Goal: Navigation & Orientation: Find specific page/section

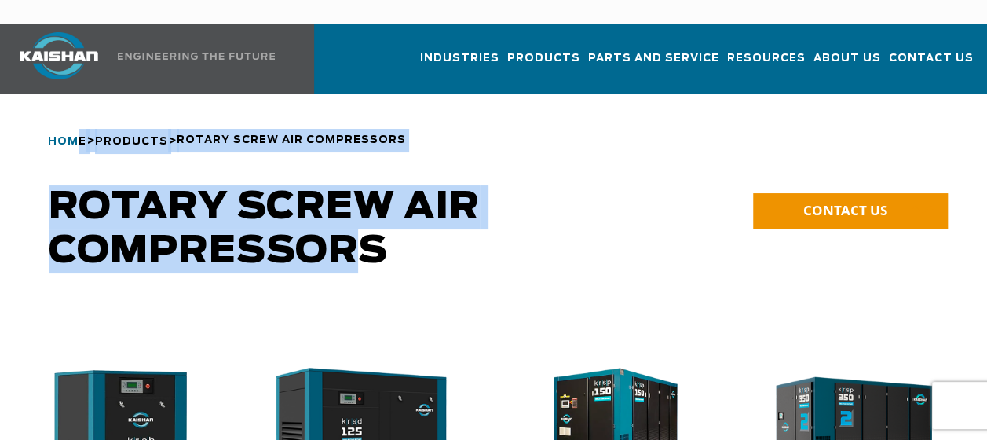
drag, startPoint x: 371, startPoint y: 278, endPoint x: 78, endPoint y: 118, distance: 333.0
click at [78, 137] on span "Home" at bounding box center [67, 142] width 38 height 10
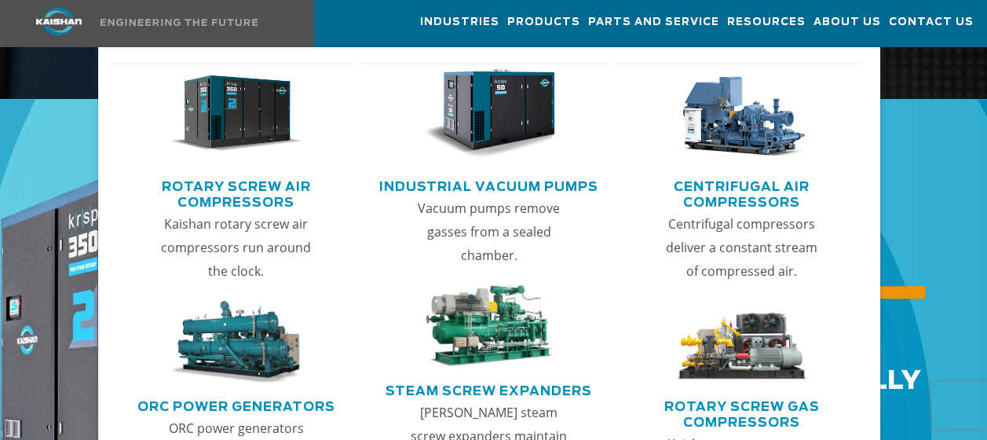
scroll to position [582, 0]
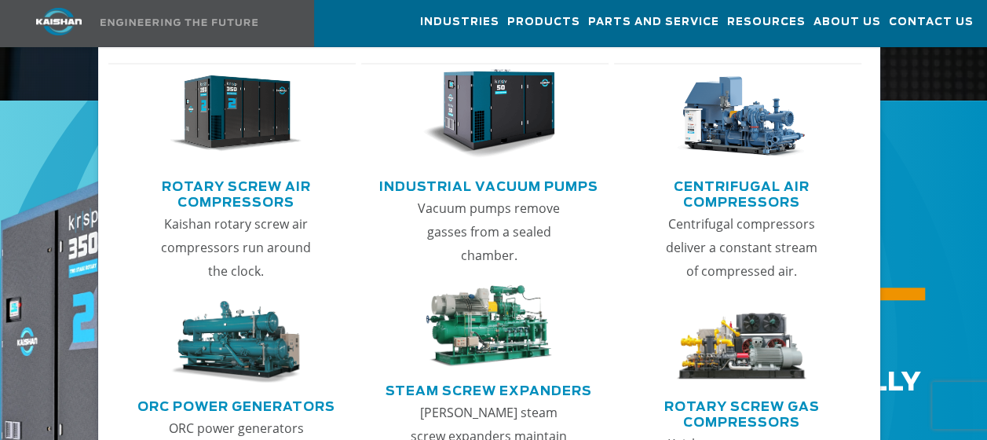
click at [217, 194] on link "Rotary Screw Air Compressors" at bounding box center [236, 192] width 240 height 39
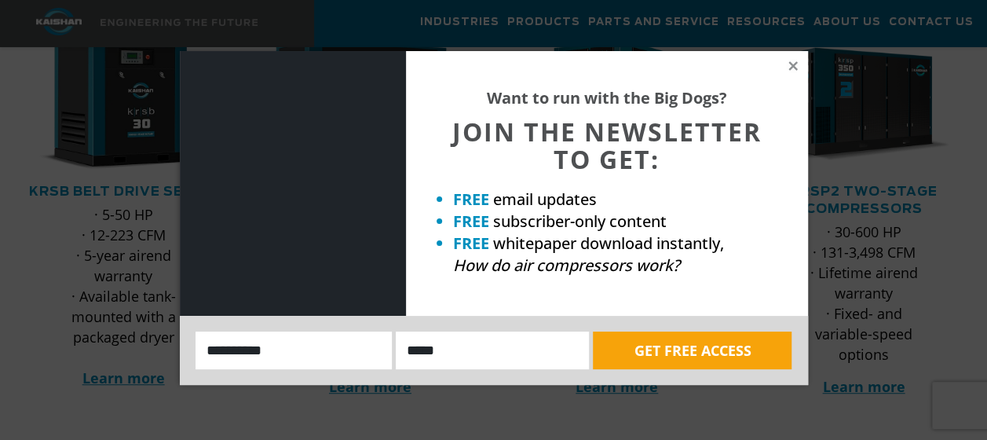
scroll to position [325, 0]
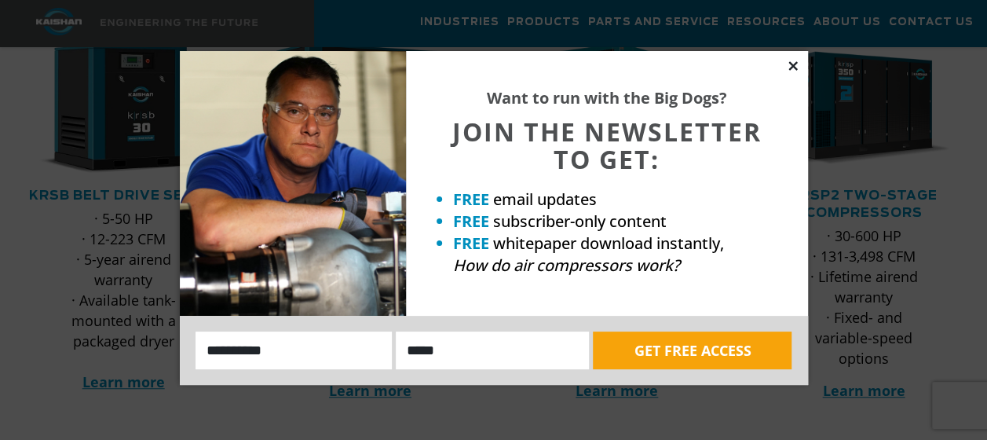
click at [791, 71] on icon at bounding box center [793, 66] width 14 height 14
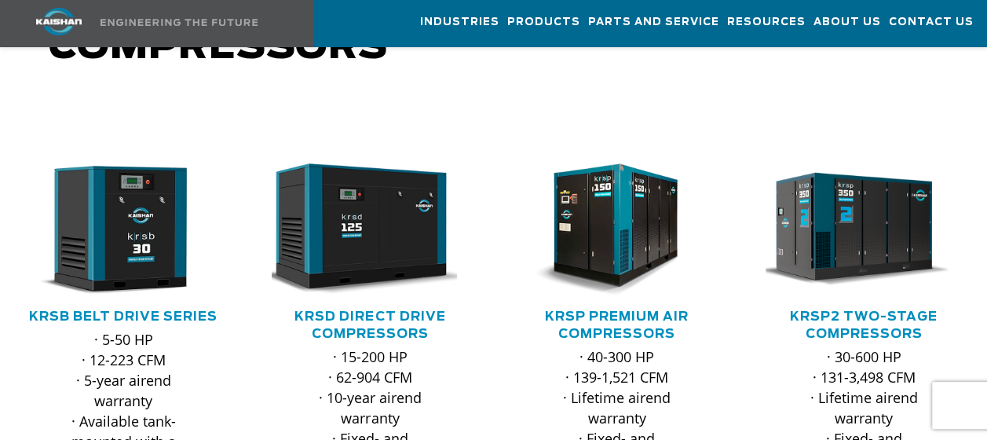
scroll to position [201, 0]
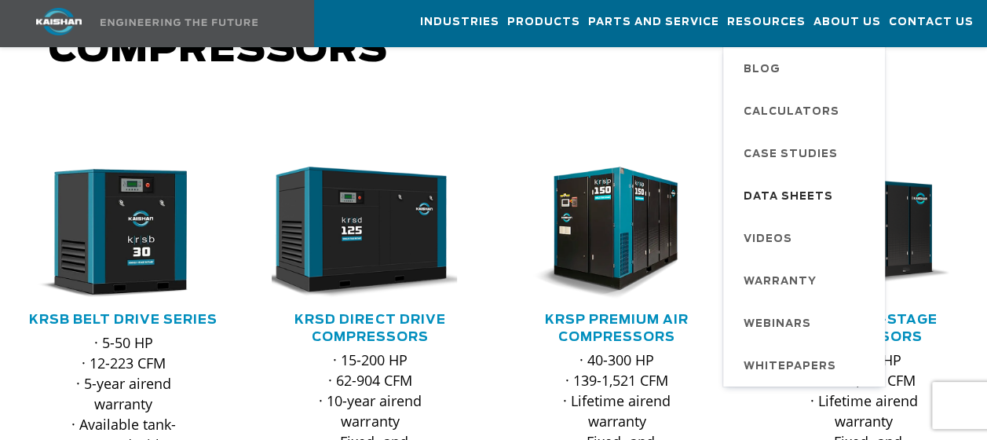
click at [785, 193] on span "Data Sheets" at bounding box center [787, 197] width 89 height 27
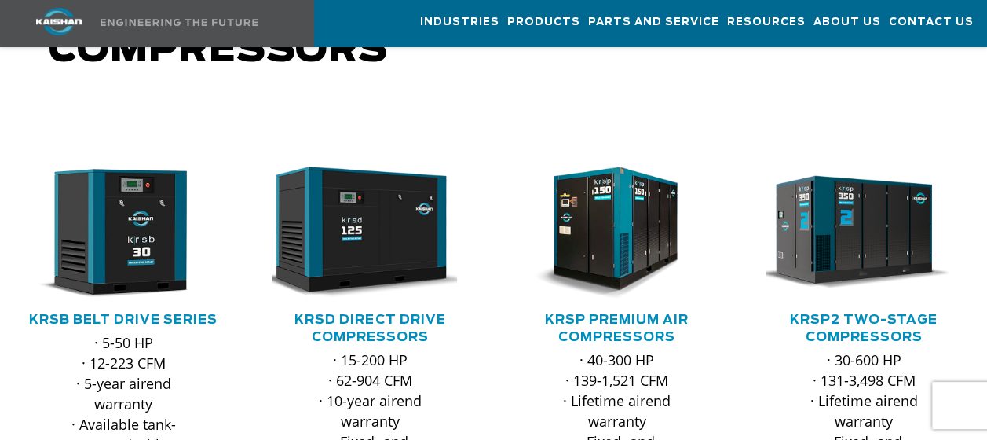
scroll to position [0, 0]
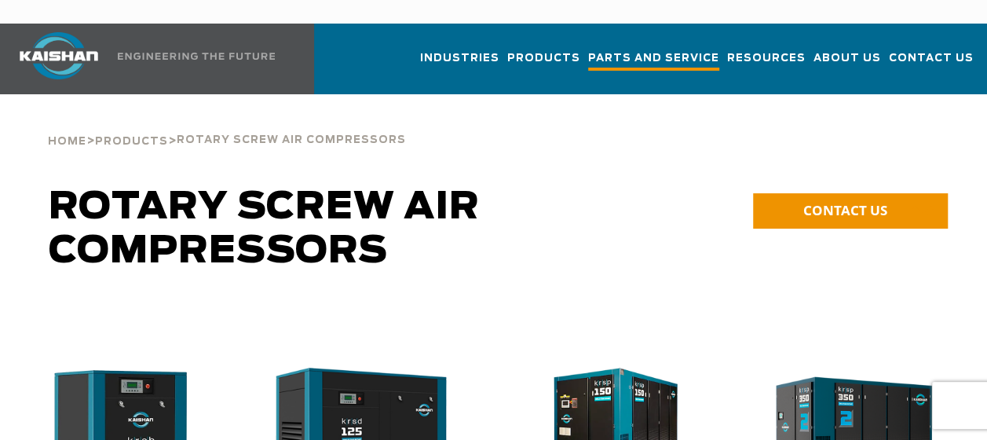
click at [662, 49] on span "Parts and Service" at bounding box center [653, 59] width 131 height 21
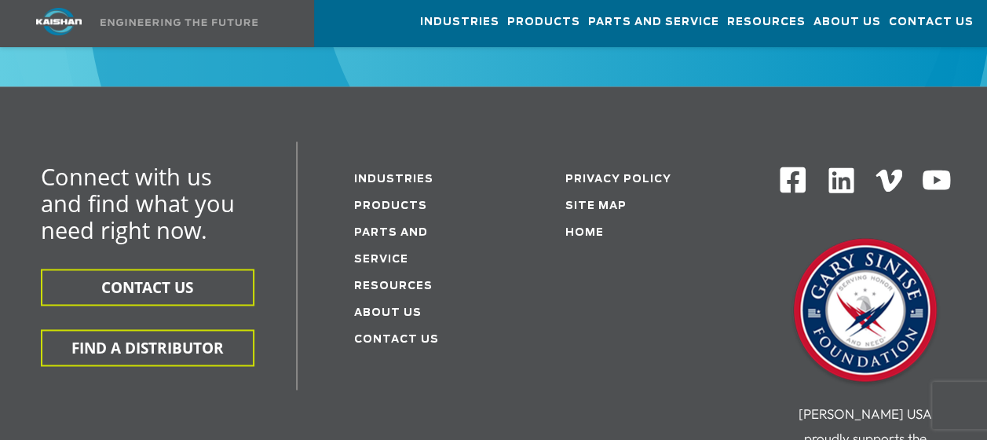
scroll to position [1057, 0]
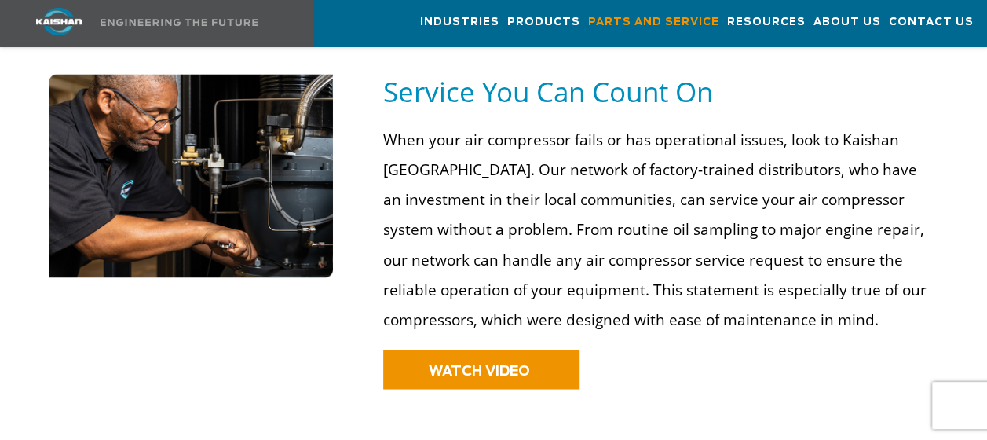
scroll to position [1227, 0]
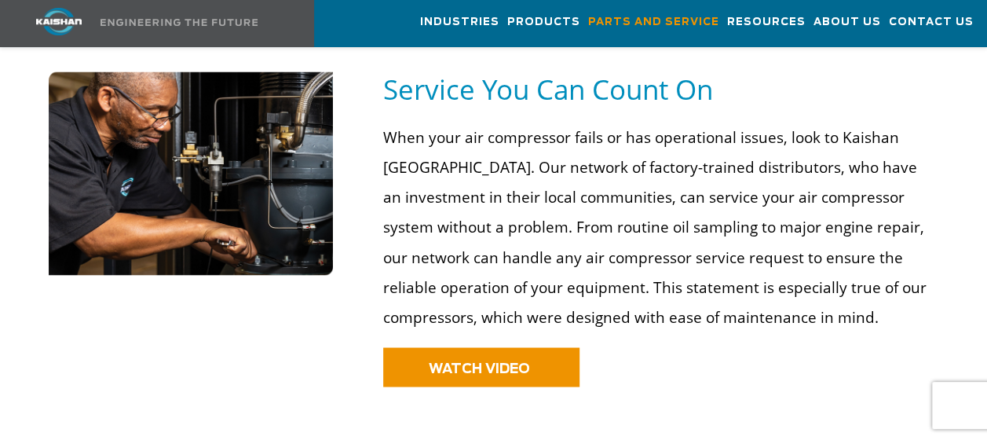
drag, startPoint x: 567, startPoint y: 252, endPoint x: 324, endPoint y: 298, distance: 246.9
click at [324, 298] on div at bounding box center [493, 250] width 987 height 358
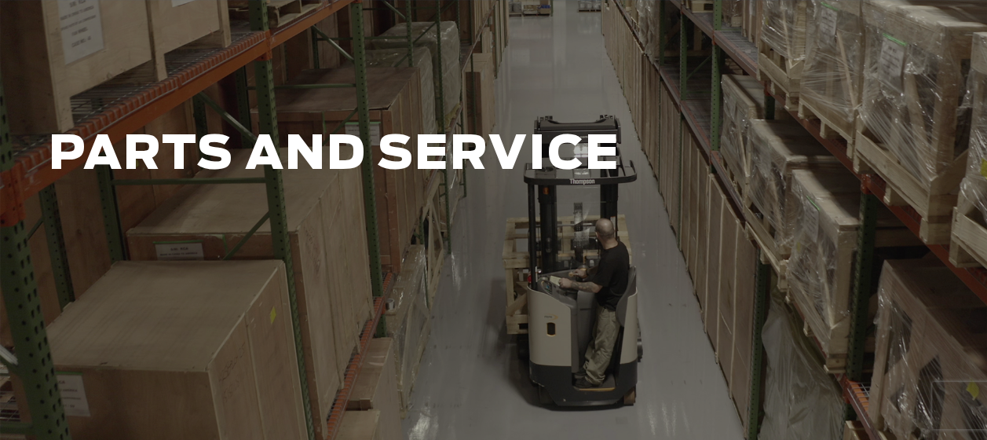
scroll to position [0, 0]
